Goal: Transaction & Acquisition: Purchase product/service

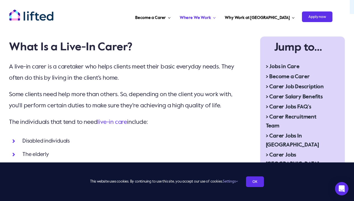
scroll to position [177, 0]
click at [254, 181] on link "OK" at bounding box center [255, 181] width 18 height 11
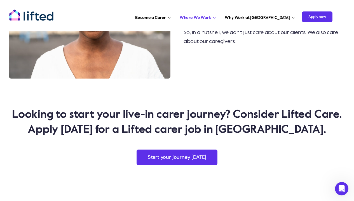
scroll to position [1029, 0]
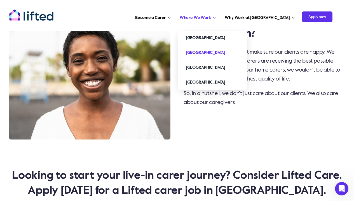
click at [224, 51] on span "[GEOGRAPHIC_DATA]" at bounding box center [205, 52] width 39 height 9
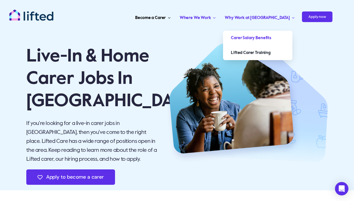
click at [271, 35] on span "Carer Salary Benefits" at bounding box center [251, 38] width 40 height 9
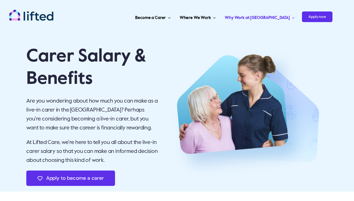
click at [72, 182] on link "Apply to become a carer" at bounding box center [70, 178] width 88 height 15
click at [228, 91] on img at bounding box center [246, 114] width 161 height 144
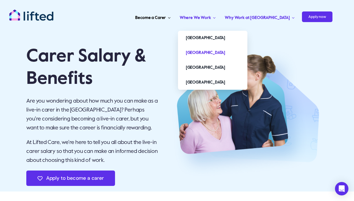
click at [218, 51] on span "[GEOGRAPHIC_DATA]" at bounding box center [205, 52] width 39 height 9
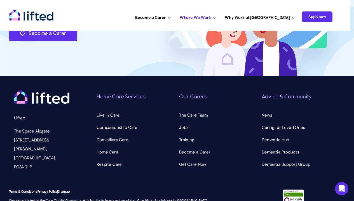
scroll to position [1556, 0]
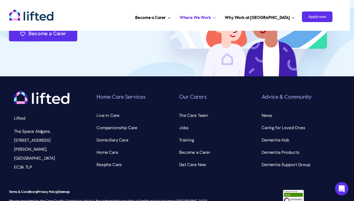
click at [287, 190] on img "CQC" at bounding box center [293, 197] width 21 height 15
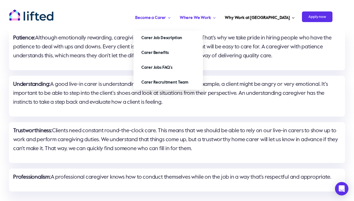
scroll to position [730, 0]
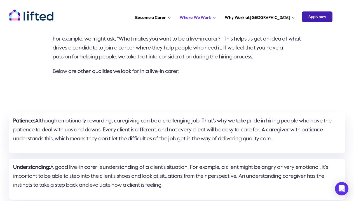
click at [315, 17] on span "Apply now" at bounding box center [317, 16] width 30 height 11
